Goal: Information Seeking & Learning: Learn about a topic

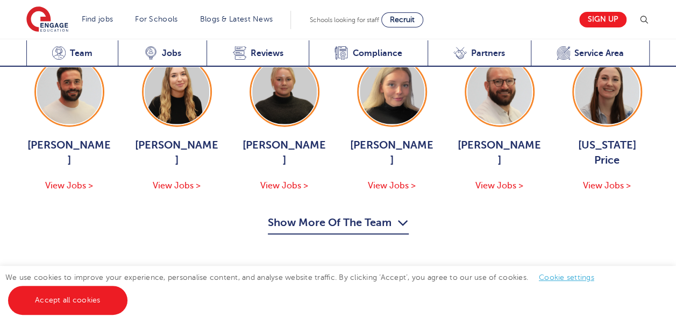
scroll to position [1221, 0]
click at [391, 195] on div "Jack Hope View Jobs > Alice Thwaites View Jobs > Bethany Johnson View Jobs > Is…" at bounding box center [338, 144] width 645 height 177
click at [400, 213] on icon "button" at bounding box center [402, 221] width 11 height 17
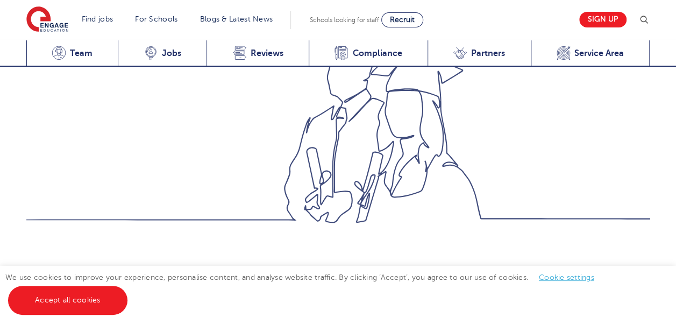
scroll to position [834, 0]
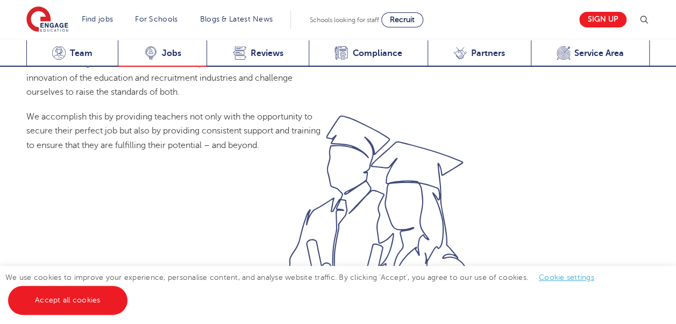
click at [168, 53] on span "Jobs" at bounding box center [171, 53] width 19 height 11
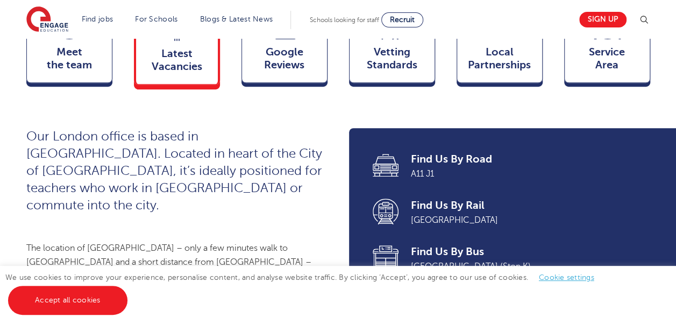
scroll to position [366, 0]
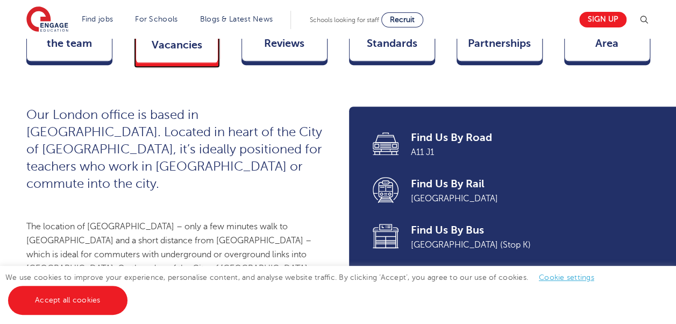
click at [168, 52] on span "Latest Vacancies" at bounding box center [176, 39] width 71 height 26
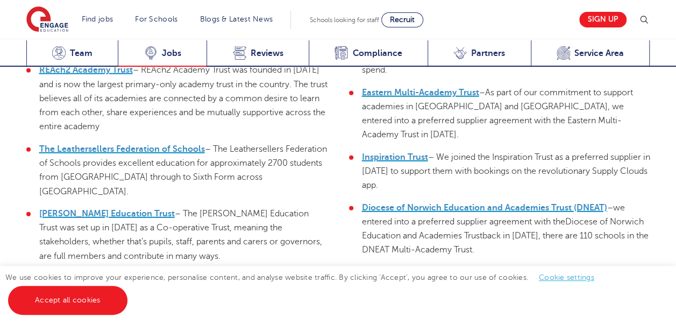
scroll to position [3455, 0]
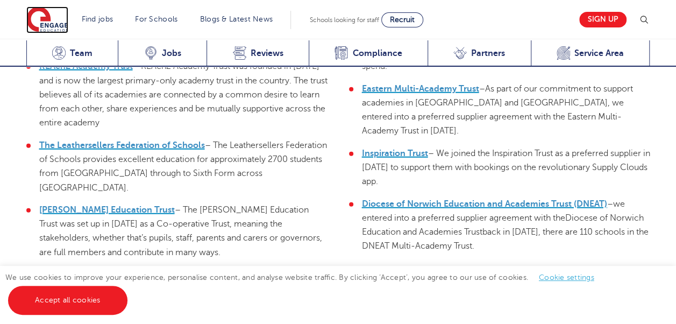
click at [53, 30] on img at bounding box center [47, 19] width 42 height 27
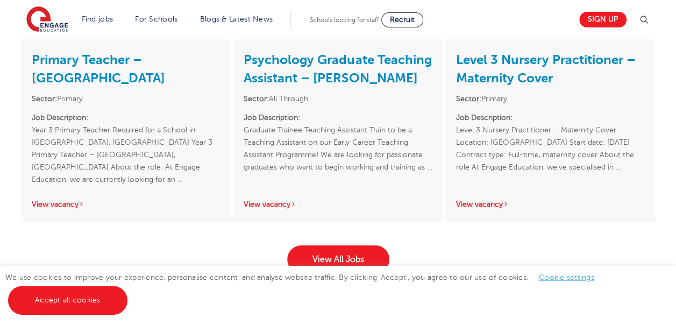
scroll to position [1699, 0]
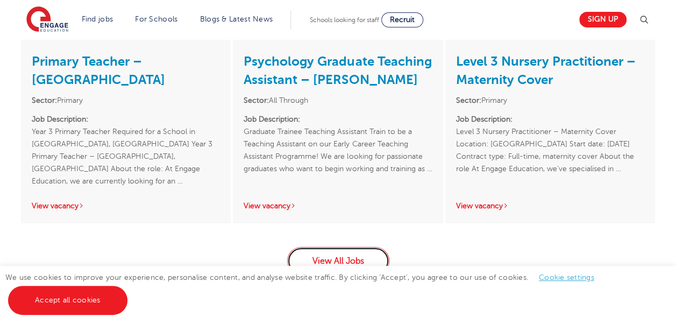
click at [370, 248] on link "View All Jobs" at bounding box center [338, 261] width 102 height 28
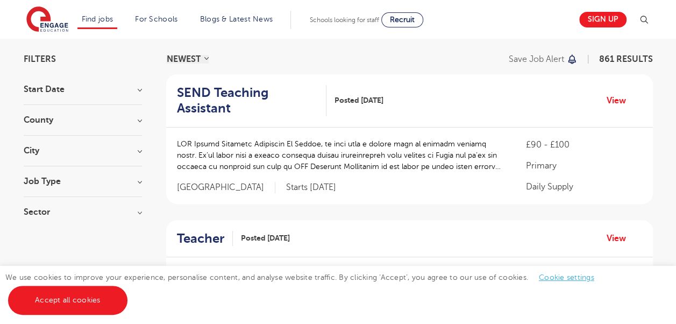
scroll to position [52, 0]
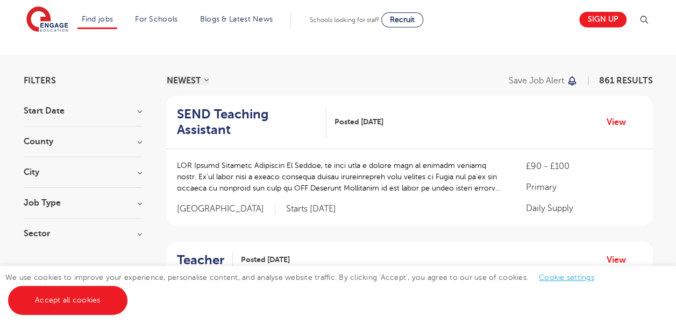
click at [137, 171] on h3 "City" at bounding box center [83, 172] width 118 height 9
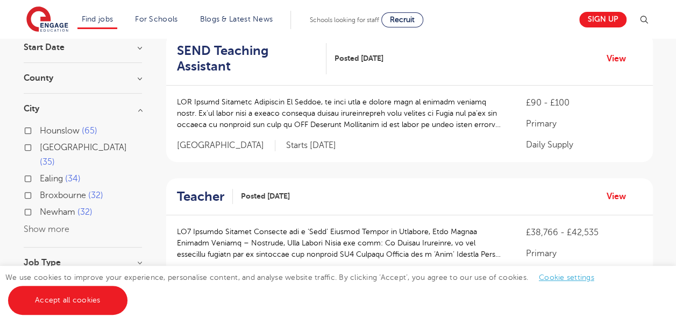
scroll to position [116, 0]
click at [59, 223] on button "Show more" at bounding box center [47, 228] width 46 height 10
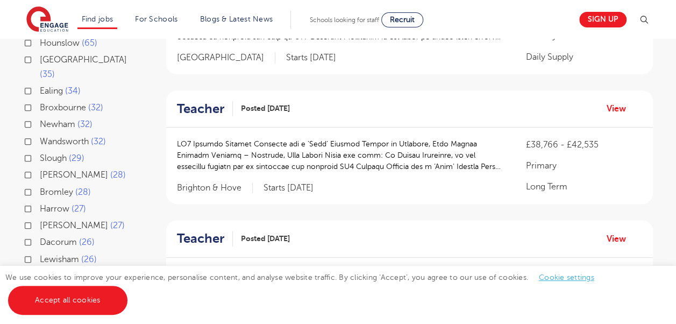
scroll to position [202, 0]
click at [67, 188] on span "Bromley" at bounding box center [56, 193] width 33 height 10
click at [47, 188] on input "Bromley 28" at bounding box center [43, 191] width 7 height 7
checkbox input "true"
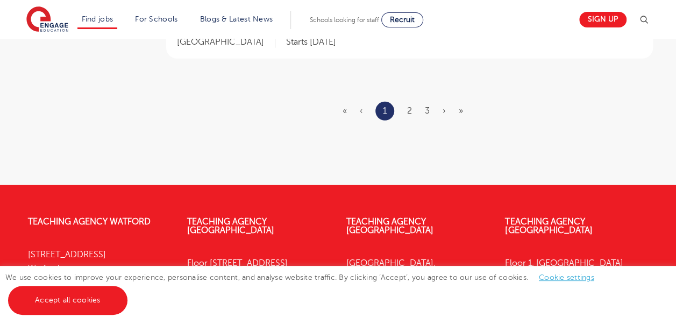
scroll to position [1436, 0]
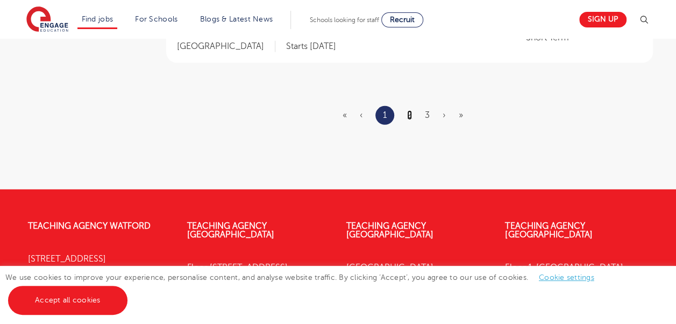
click at [409, 112] on link "2" at bounding box center [409, 115] width 5 height 10
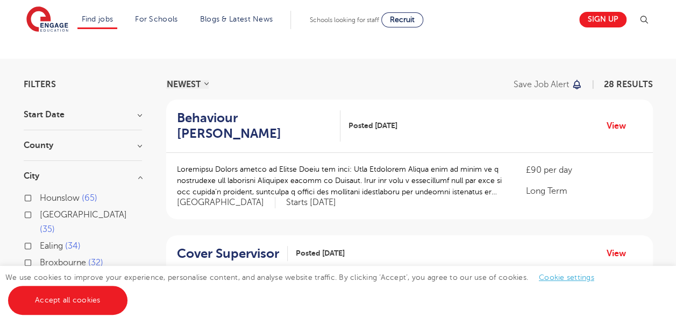
scroll to position [43, 0]
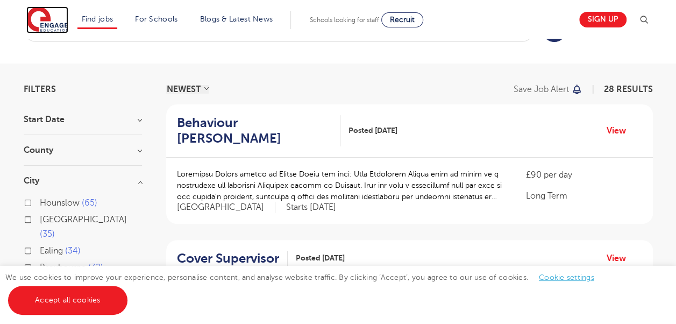
click at [47, 19] on img at bounding box center [47, 19] width 42 height 27
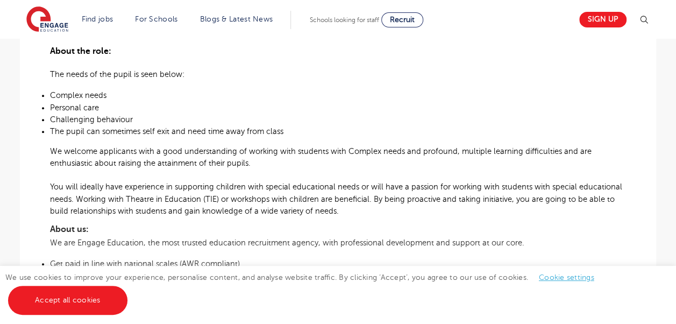
scroll to position [366, 0]
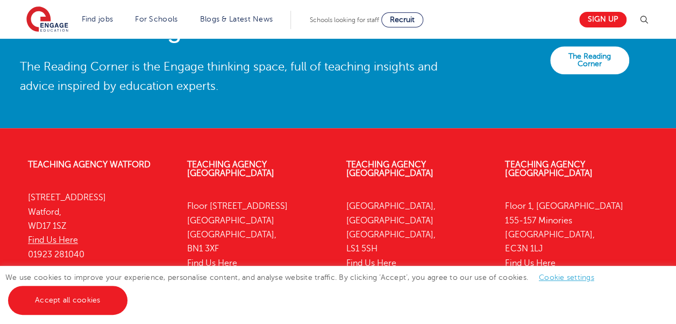
scroll to position [2430, 0]
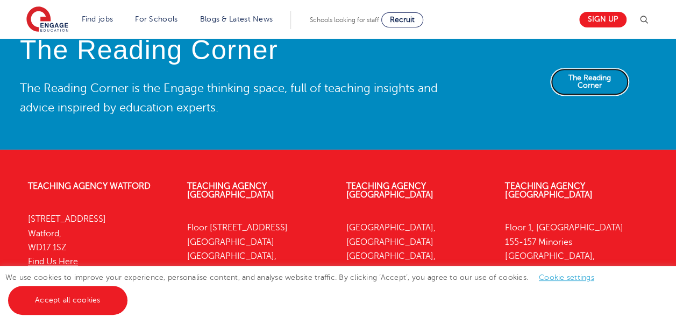
click at [591, 77] on link "The Reading Corner" at bounding box center [589, 82] width 79 height 28
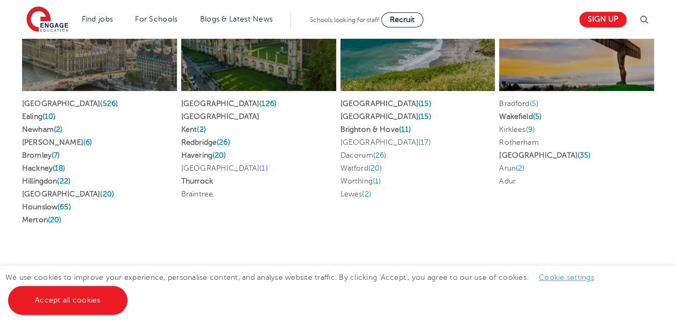
scroll to position [2194, 0]
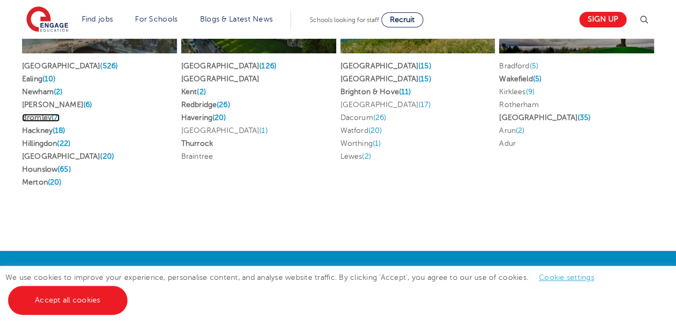
click at [41, 118] on link "Bromley (7)" at bounding box center [41, 117] width 38 height 8
click at [30, 63] on link "London (526)" at bounding box center [70, 66] width 96 height 8
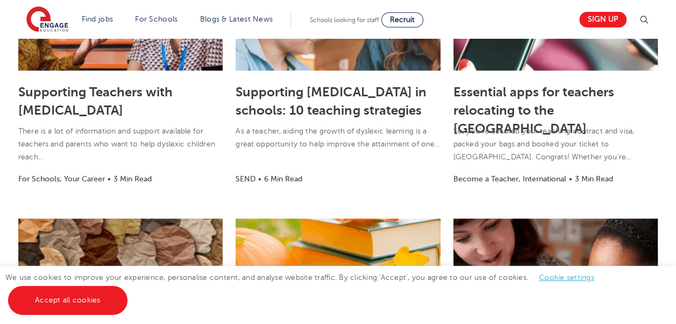
scroll to position [366, 0]
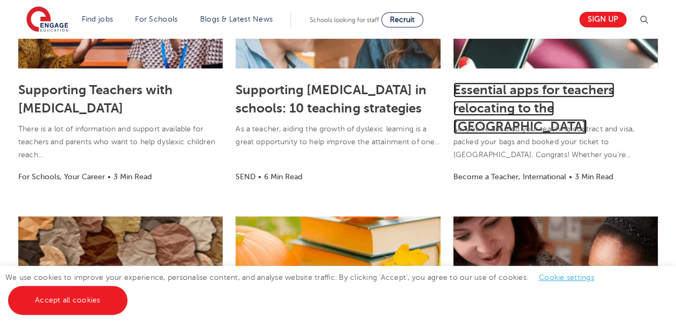
click at [552, 102] on link "Essential apps for teachers relocating to the [GEOGRAPHIC_DATA]" at bounding box center [533, 108] width 161 height 52
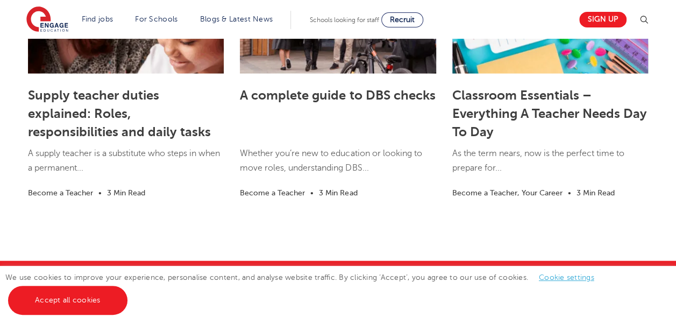
scroll to position [3140, 0]
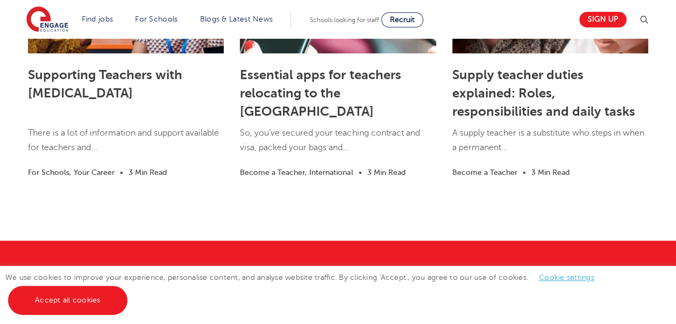
scroll to position [2430, 0]
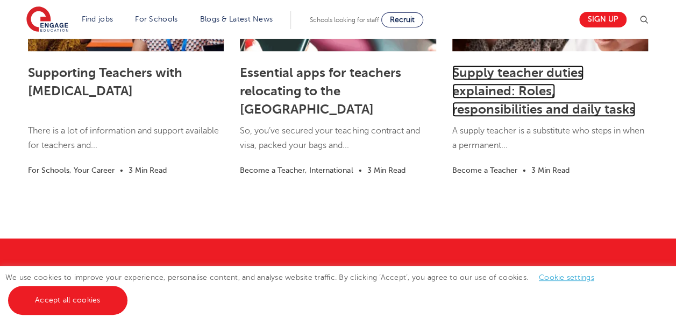
click at [536, 85] on link "Supply teacher duties explained: Roles, responsibilities and daily tasks" at bounding box center [543, 91] width 183 height 52
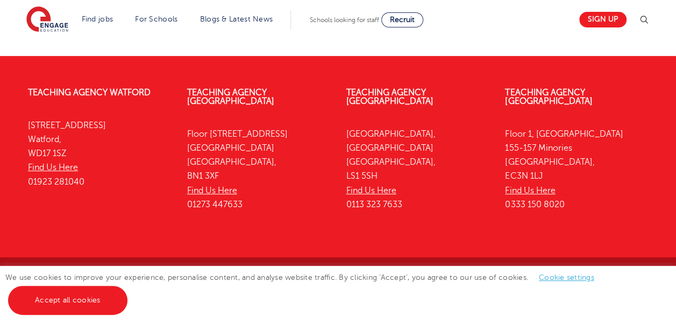
scroll to position [2206, 0]
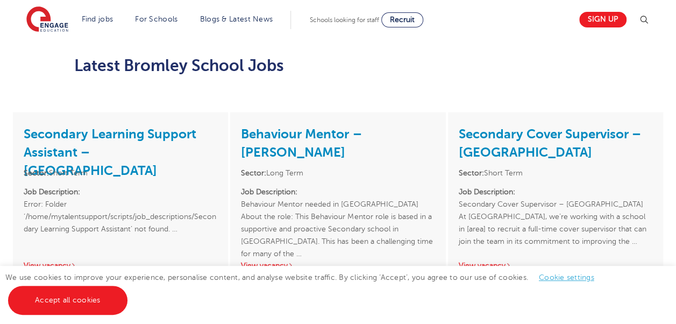
scroll to position [1140, 0]
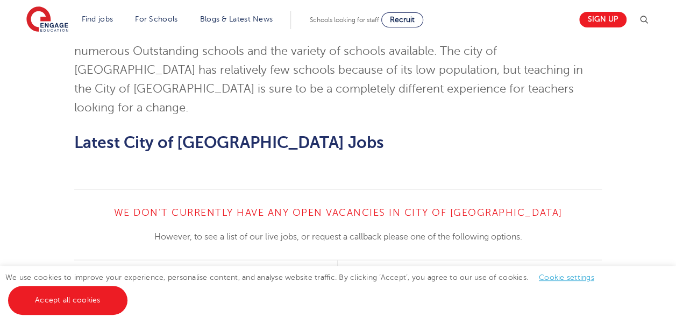
scroll to position [1009, 0]
